Goal: Navigation & Orientation: Find specific page/section

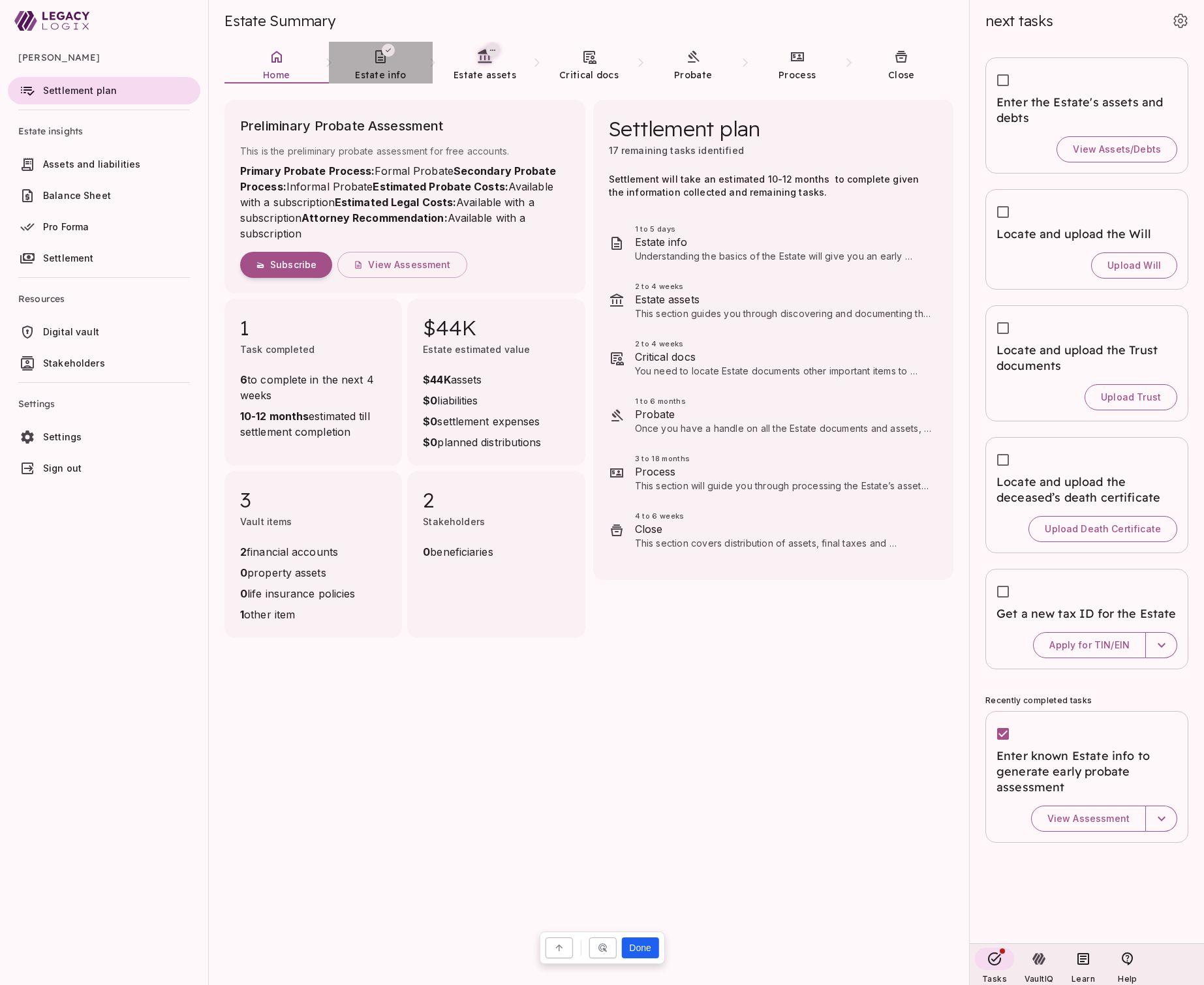
click at [387, 71] on span "Estate info" at bounding box center [380, 75] width 51 height 12
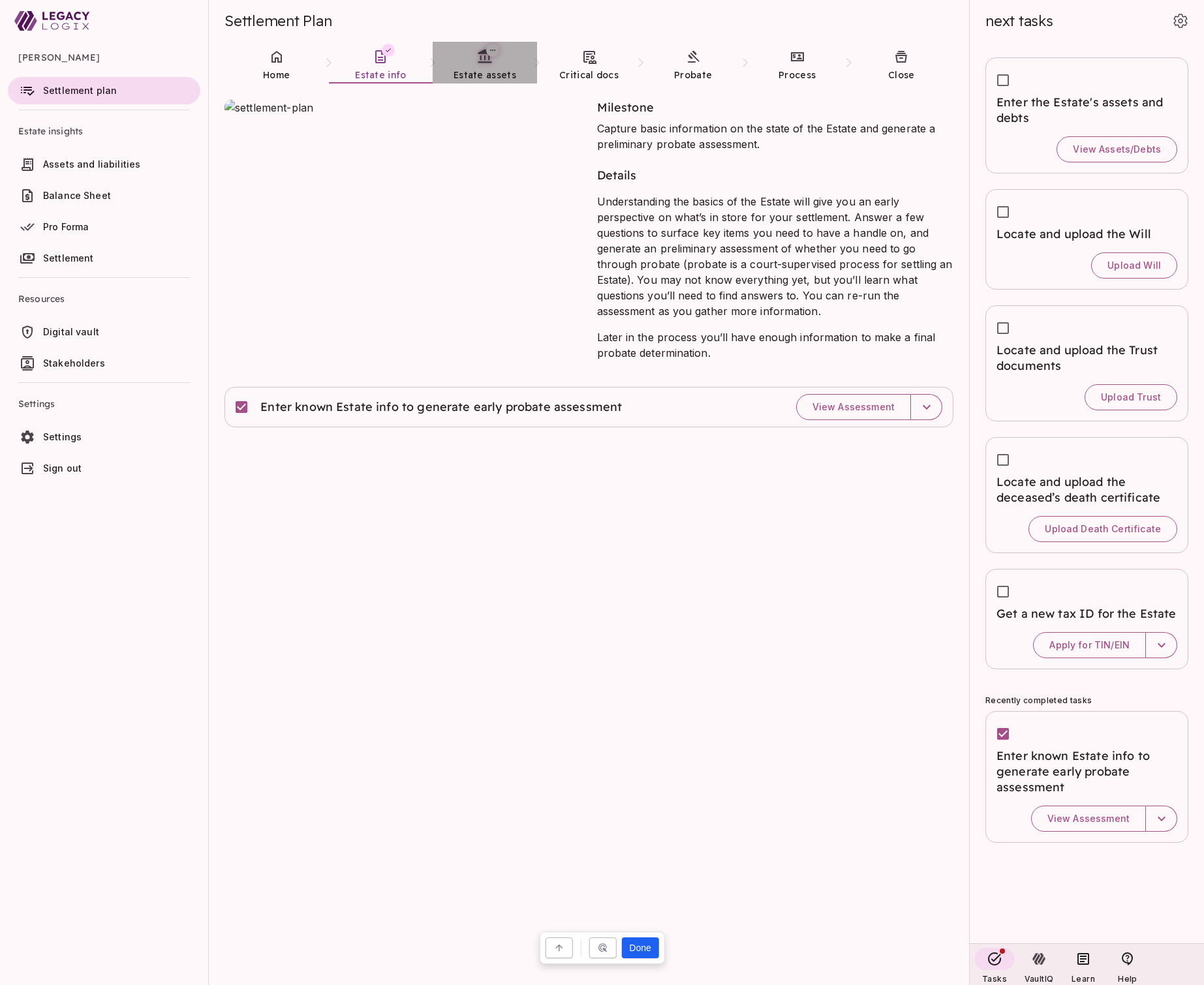
click at [479, 70] on span "Estate assets" at bounding box center [485, 75] width 63 height 12
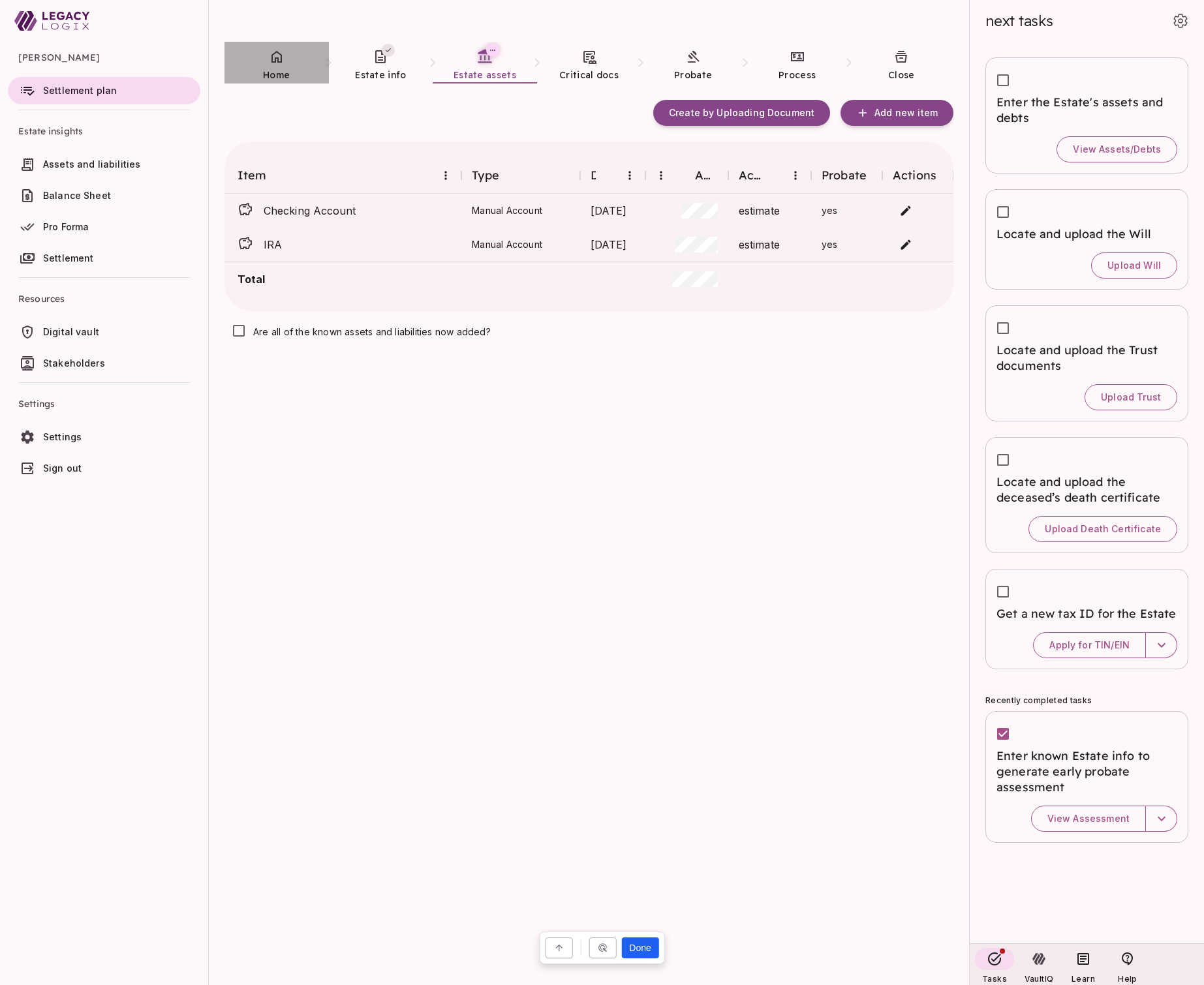
click at [279, 69] on span "Home" at bounding box center [276, 75] width 27 height 12
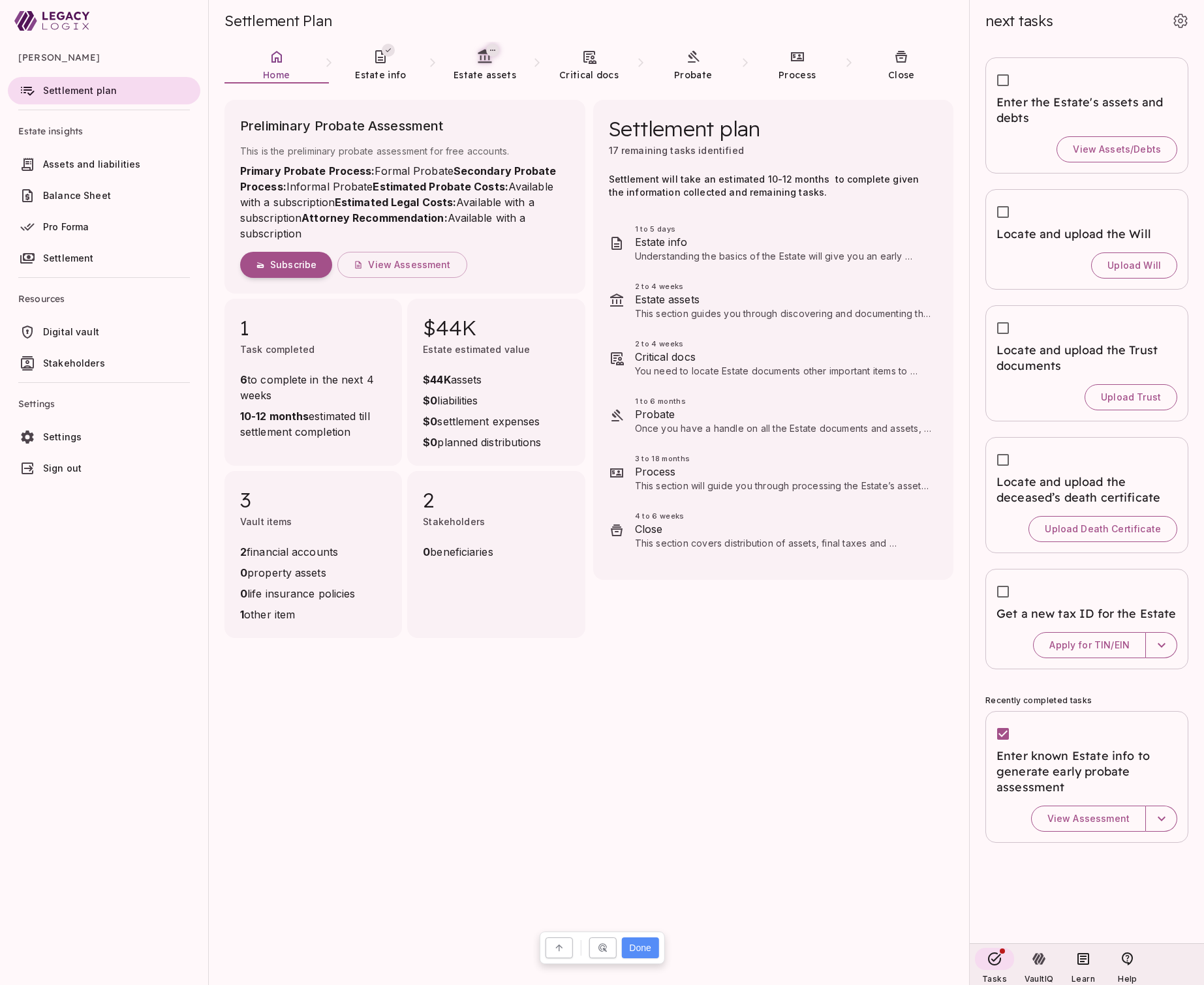
click at [642, 949] on button "Done" at bounding box center [640, 948] width 37 height 21
